Goal: Information Seeking & Learning: Check status

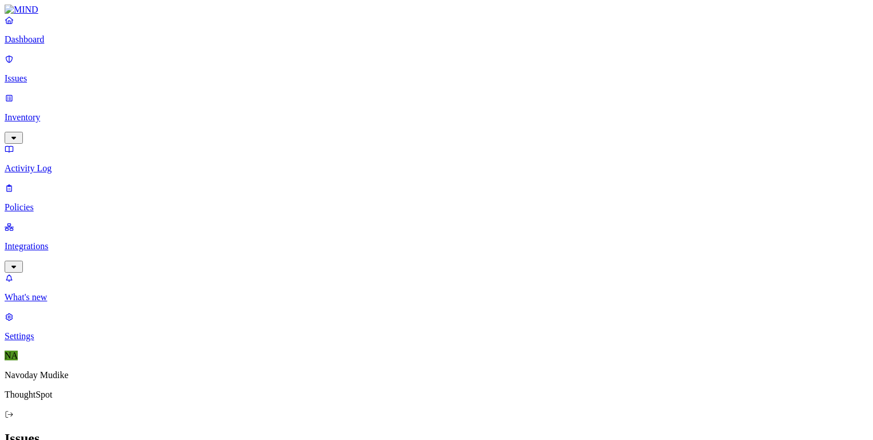
scroll to position [275, 0]
click at [21, 45] on link "Dashboard" at bounding box center [437, 30] width 864 height 30
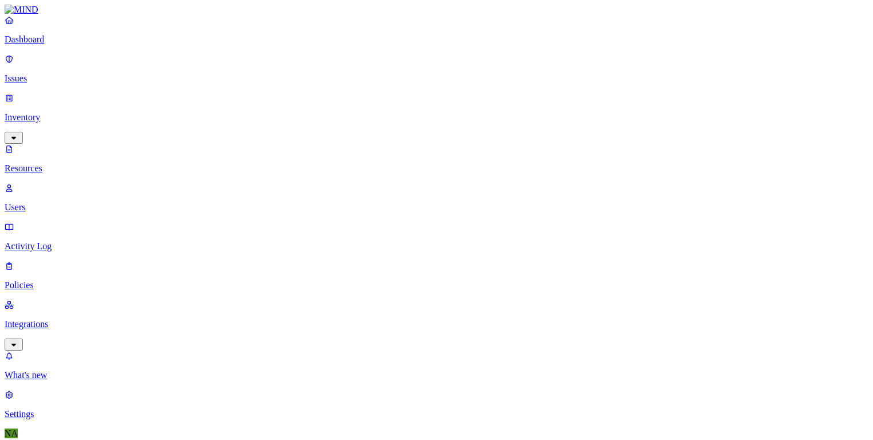
click at [46, 73] on p "Issues" at bounding box center [437, 78] width 864 height 10
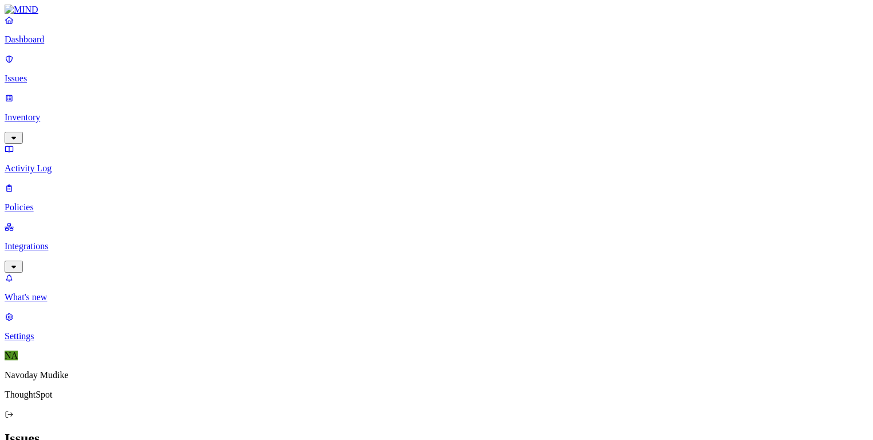
click at [608, 431] on h2 "Issues" at bounding box center [437, 438] width 864 height 15
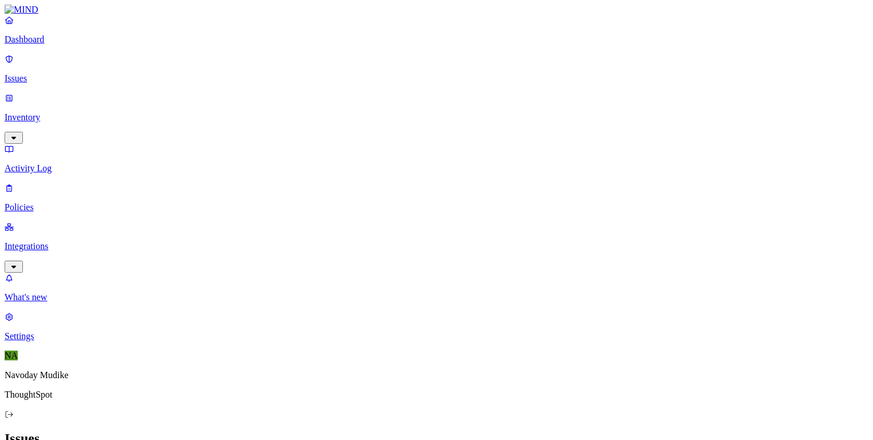
click at [569, 431] on div "Issues" at bounding box center [437, 438] width 864 height 15
